Goal: Find specific page/section: Find specific page/section

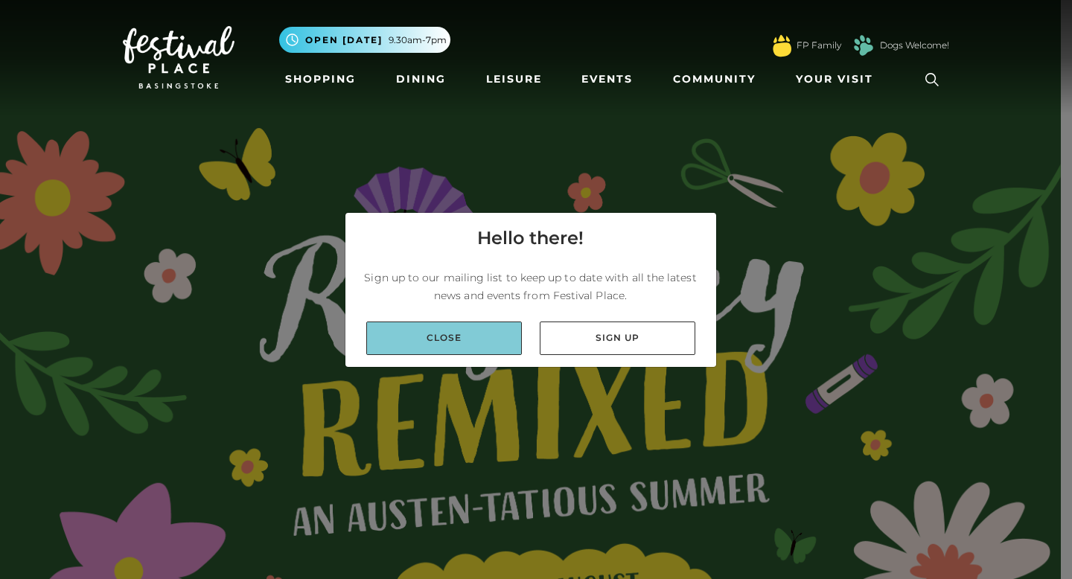
click at [442, 346] on link "Close" at bounding box center [444, 339] width 156 height 34
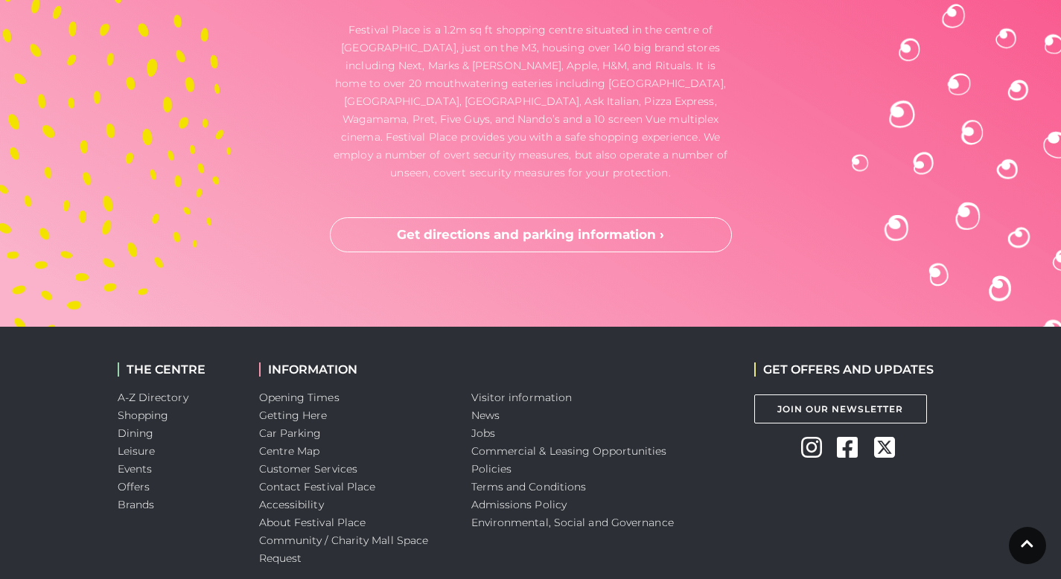
scroll to position [4431, 0]
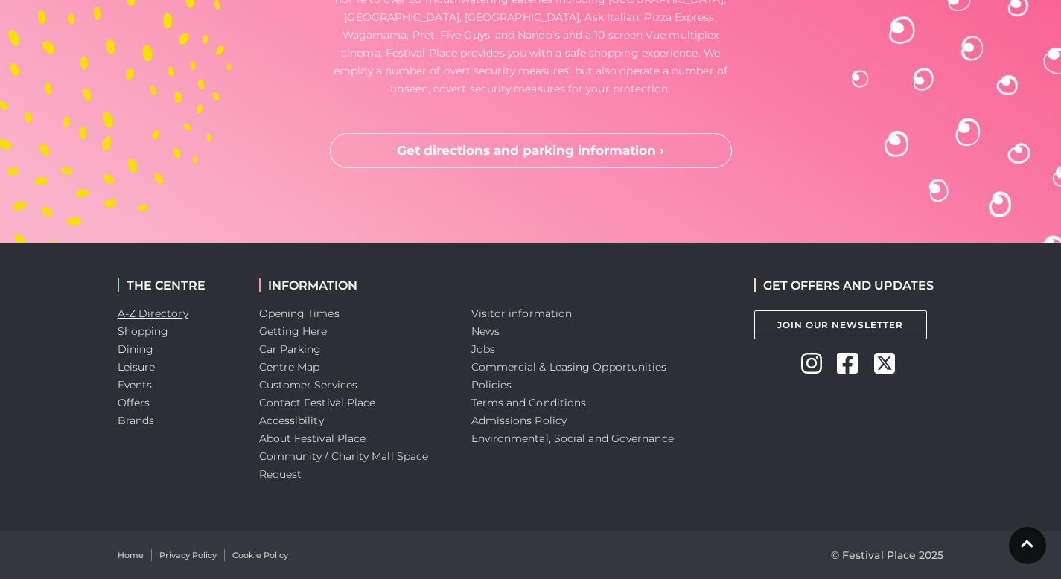
click at [141, 318] on link "A-Z Directory" at bounding box center [153, 313] width 71 height 13
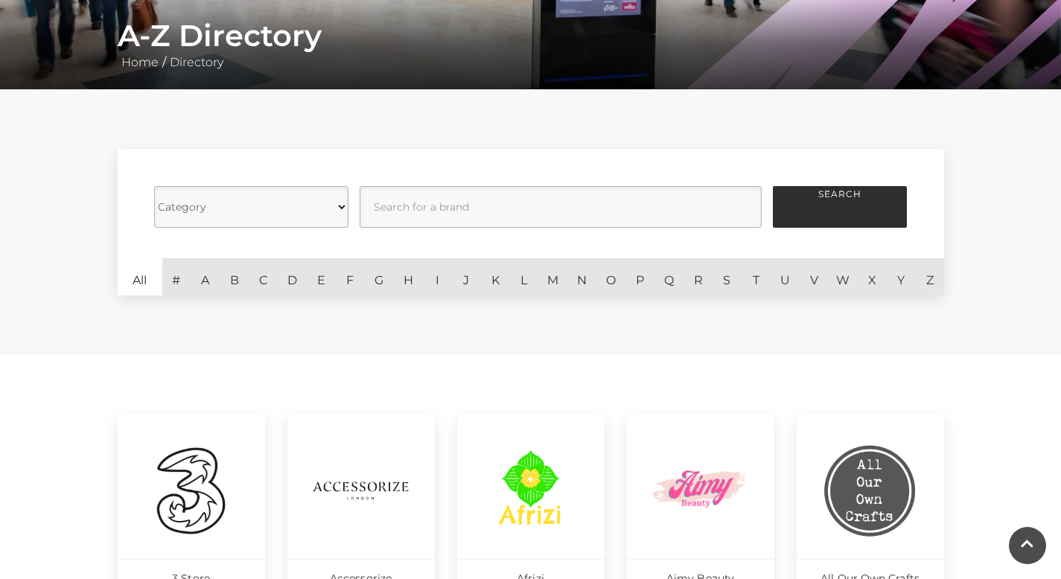
scroll to position [293, 0]
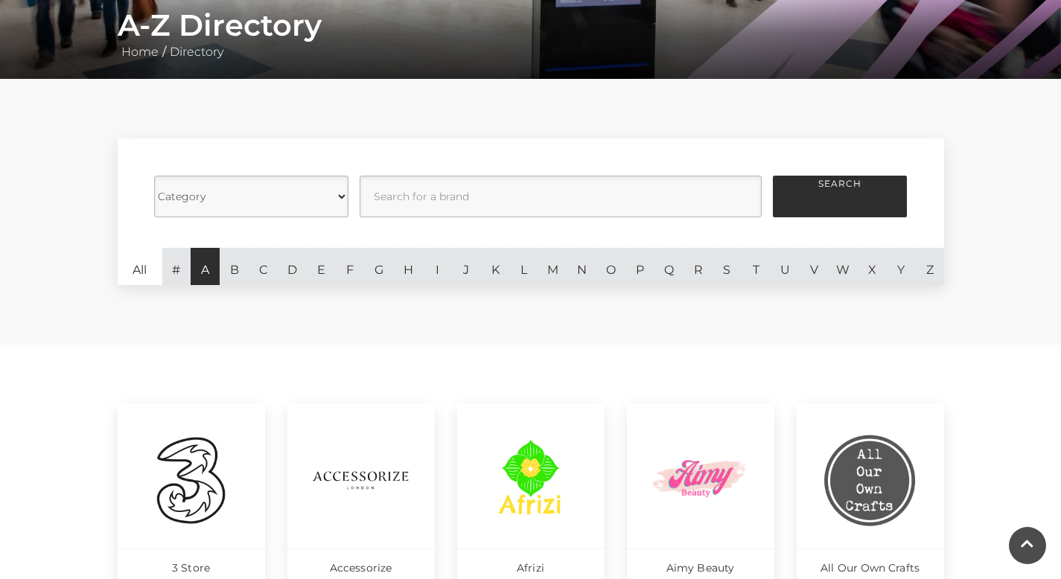
click at [207, 270] on link "A" at bounding box center [205, 266] width 29 height 37
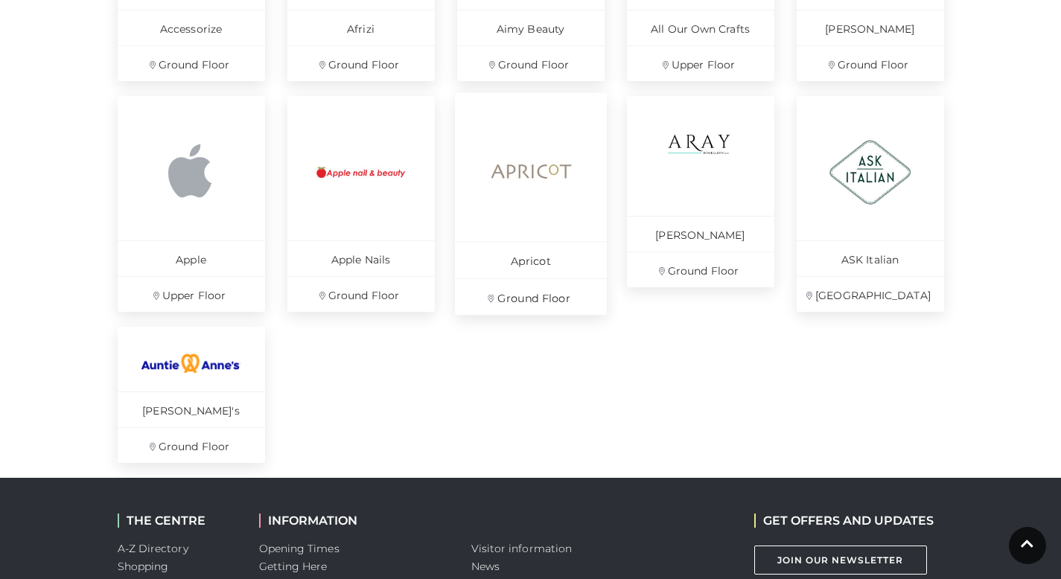
scroll to position [836, 0]
